Goal: Check status: Verify the current state of an ongoing process or item

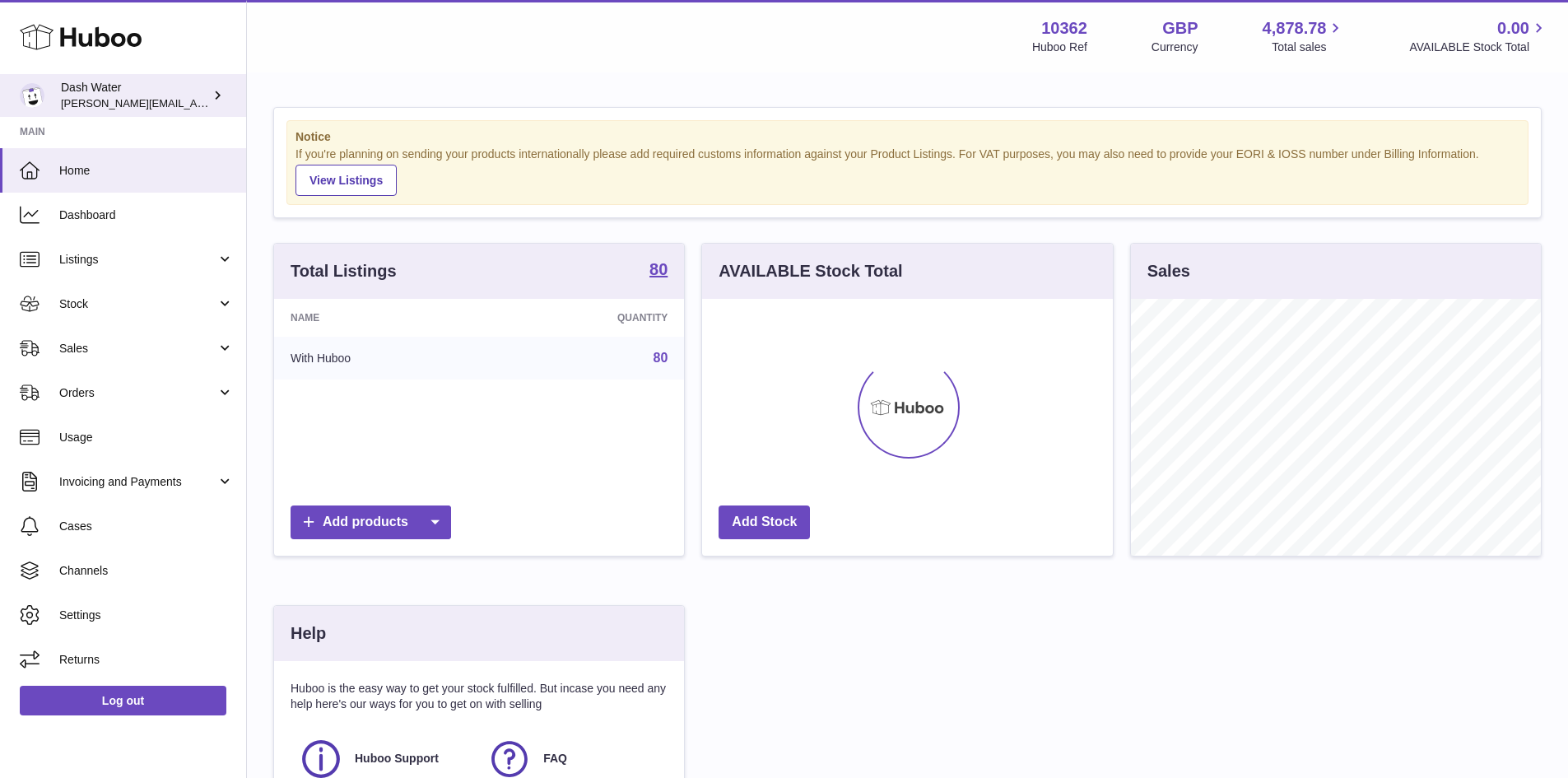
scroll to position [257, 410]
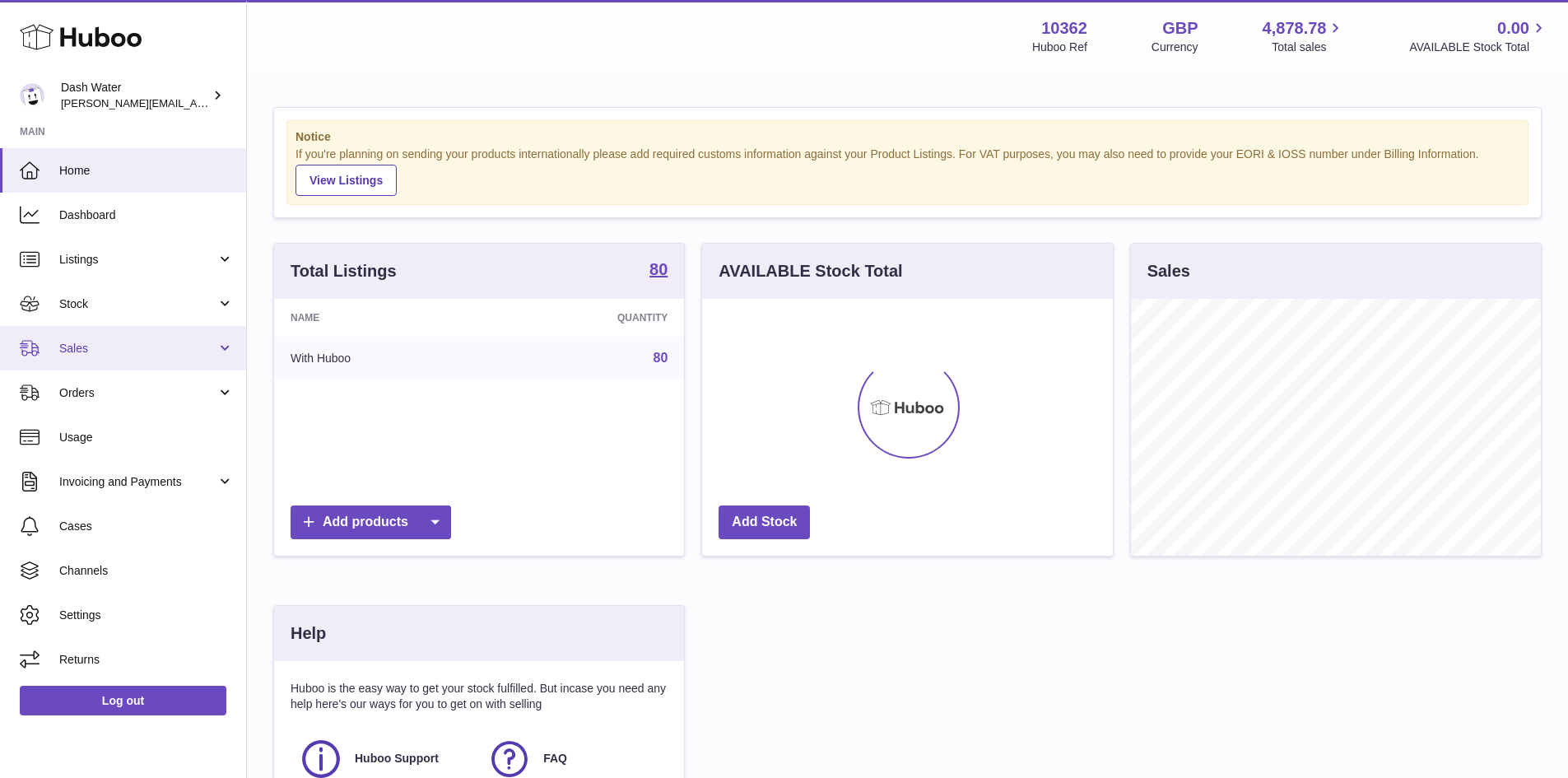
click at [99, 350] on span "Sales" at bounding box center [137, 349] width 157 height 16
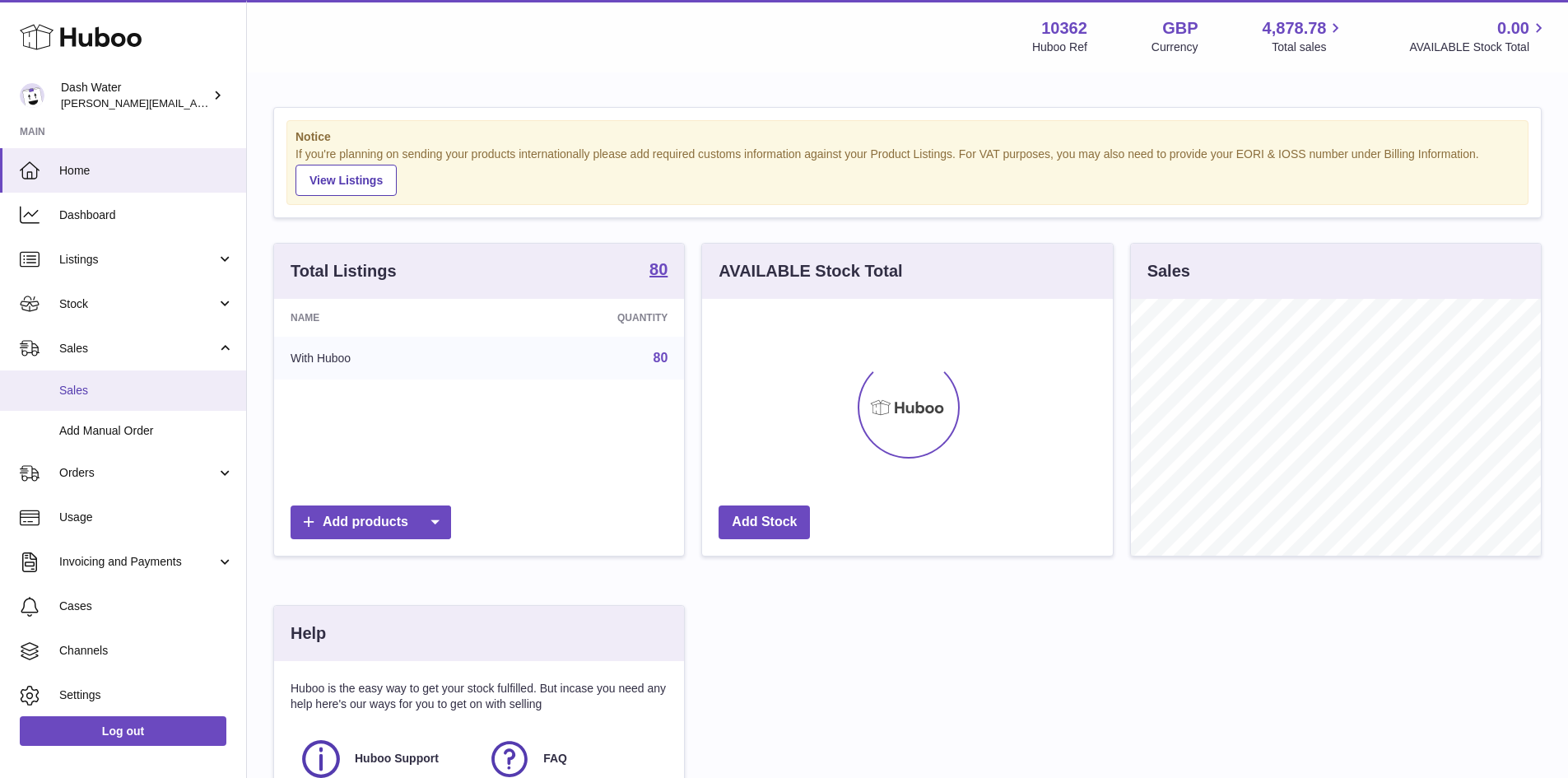
click at [102, 387] on span "Sales" at bounding box center [145, 390] width 174 height 16
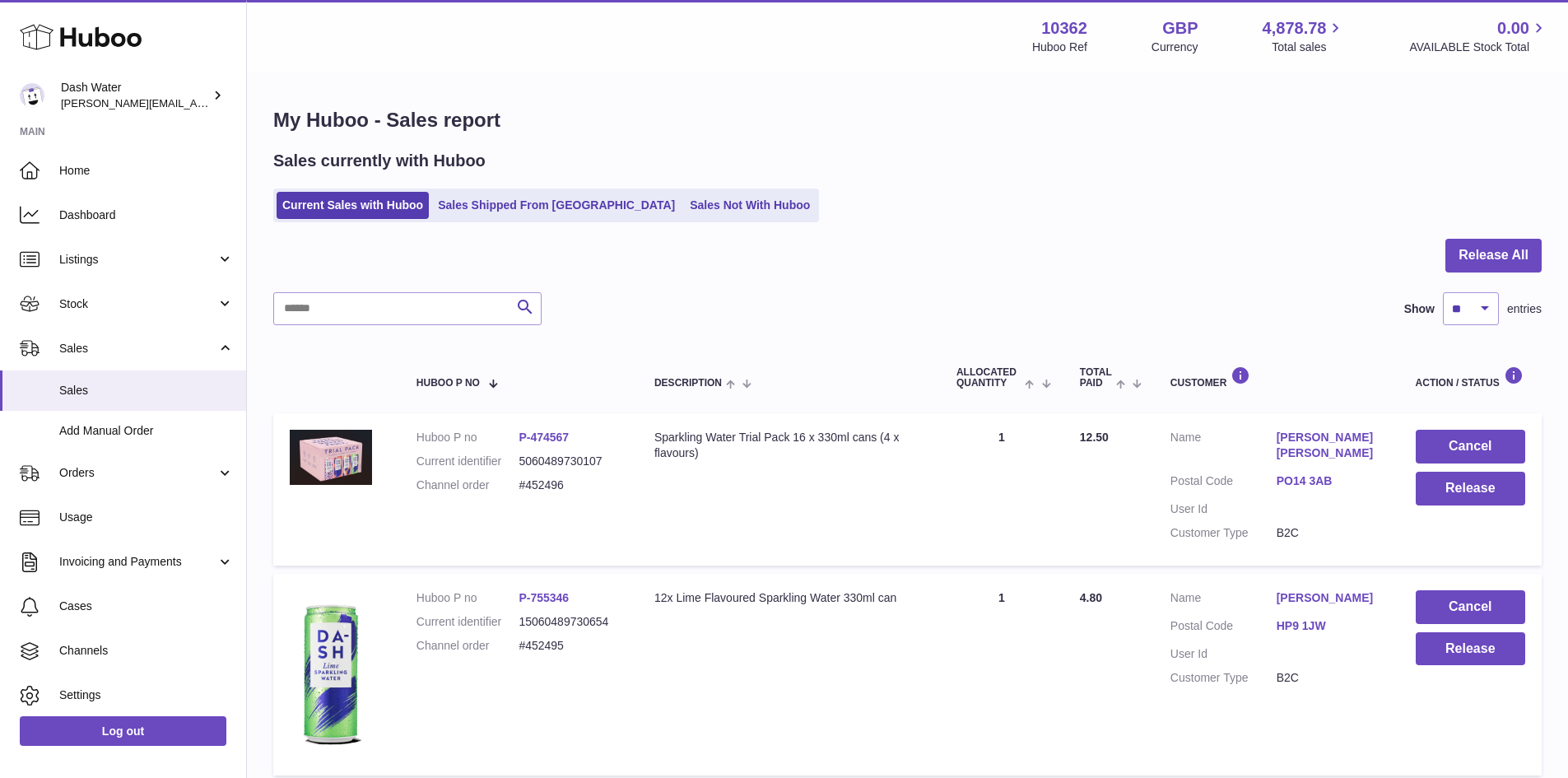
click at [505, 221] on ul "Current Sales with Huboo Sales Shipped From [GEOGRAPHIC_DATA] Sales Not With Hu…" at bounding box center [546, 205] width 546 height 34
click at [508, 211] on link "Sales Shipped From [GEOGRAPHIC_DATA]" at bounding box center [557, 205] width 249 height 27
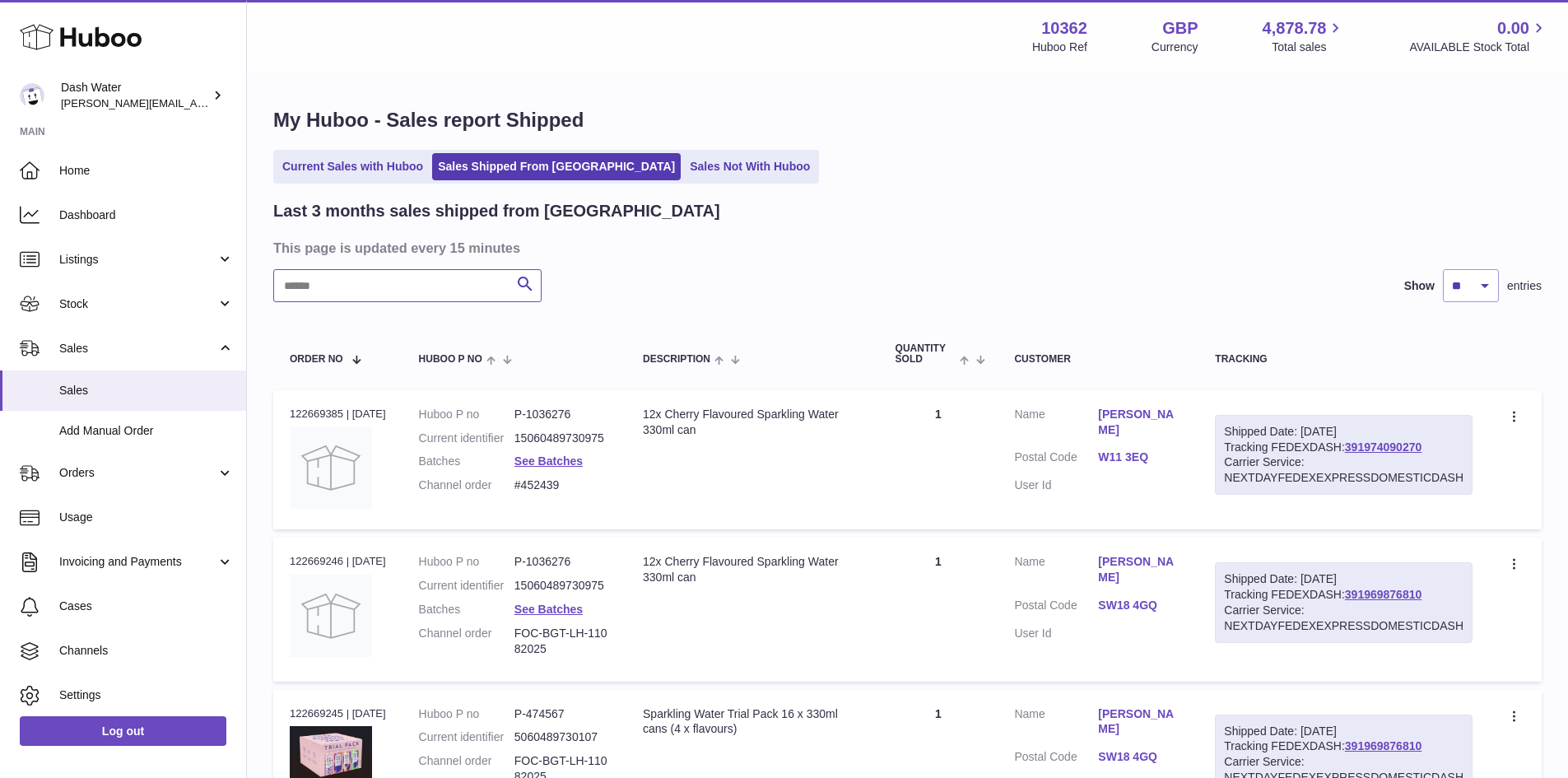
click at [411, 290] on input "text" at bounding box center [406, 285] width 268 height 33
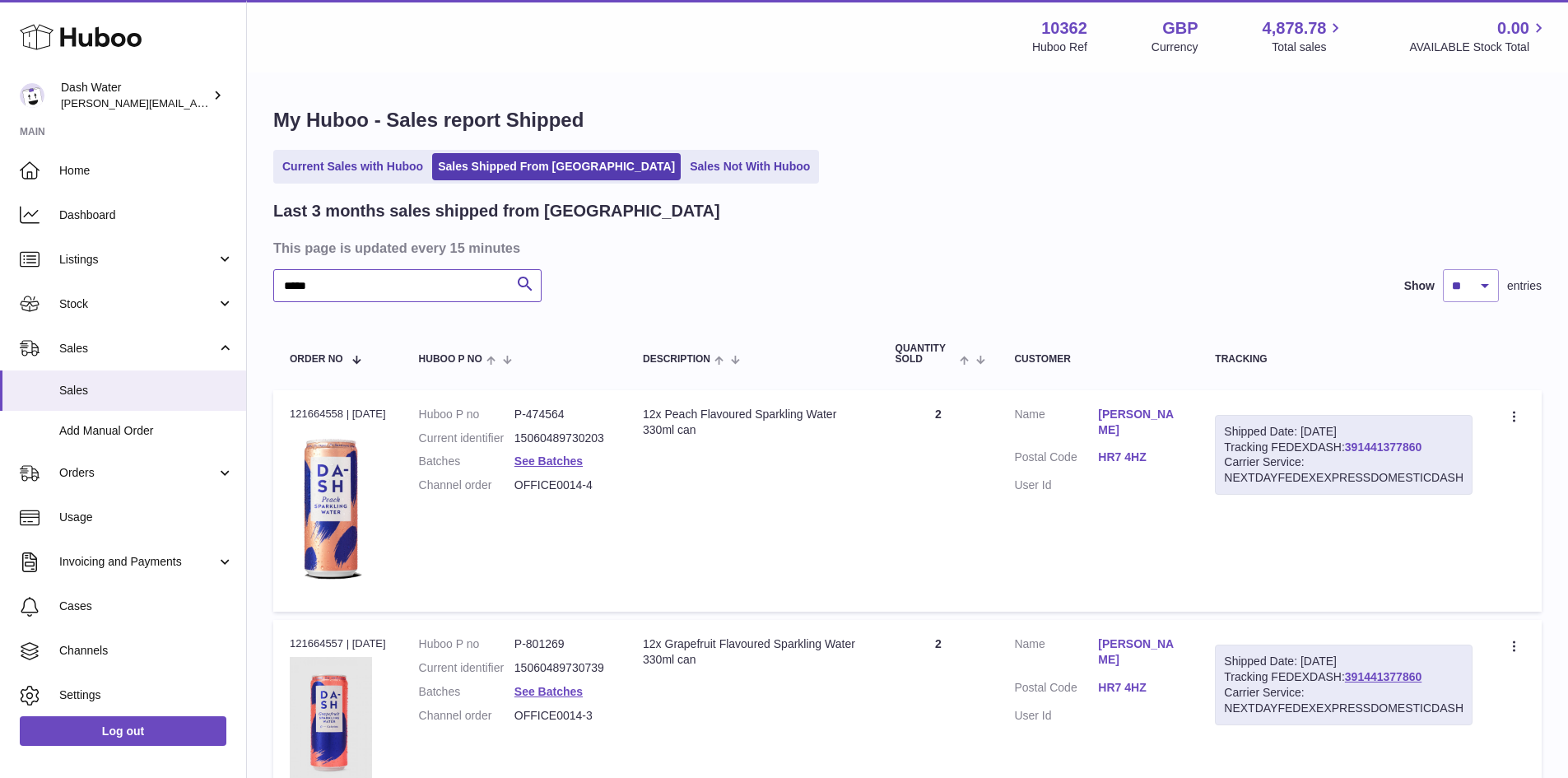
type input "*****"
click at [1412, 443] on link "391441377860" at bounding box center [1383, 446] width 77 height 13
